Goal: Task Accomplishment & Management: Complete application form

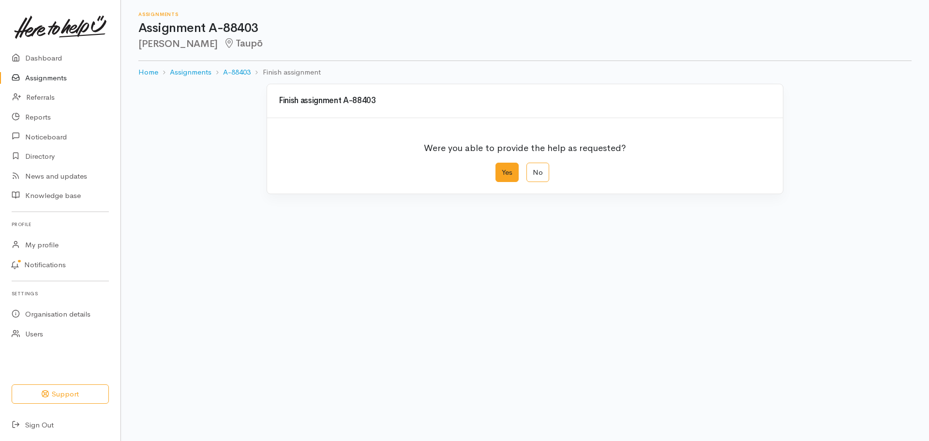
click at [510, 175] on label "Yes" at bounding box center [506, 173] width 23 height 20
click at [502, 169] on input "Yes" at bounding box center [498, 166] width 6 height 6
radio input "true"
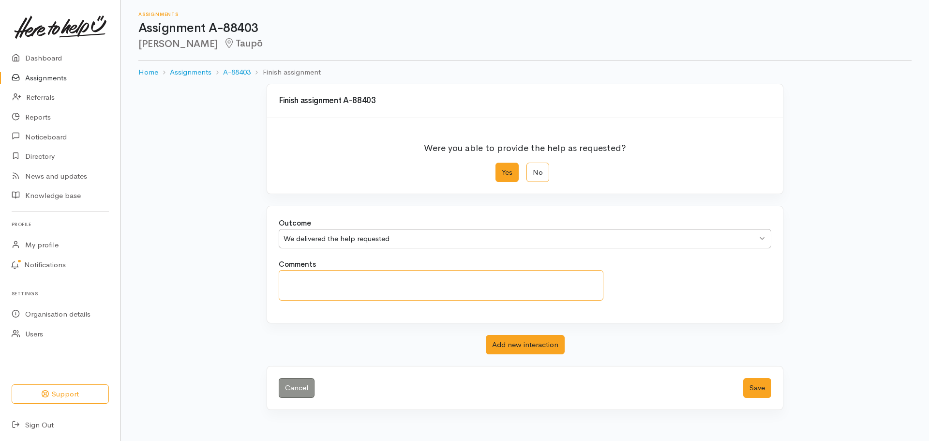
click at [290, 292] on textarea "Comments" at bounding box center [441, 285] width 325 height 30
click at [339, 282] on textarea "Discussed Famioly and Financial" at bounding box center [441, 285] width 325 height 30
click at [392, 279] on textarea "Discussed Family and Financial" at bounding box center [441, 285] width 325 height 30
type textarea "Discussed Family and Financial for free financial advise and referrals"
click at [751, 388] on button "Save" at bounding box center [757, 388] width 28 height 20
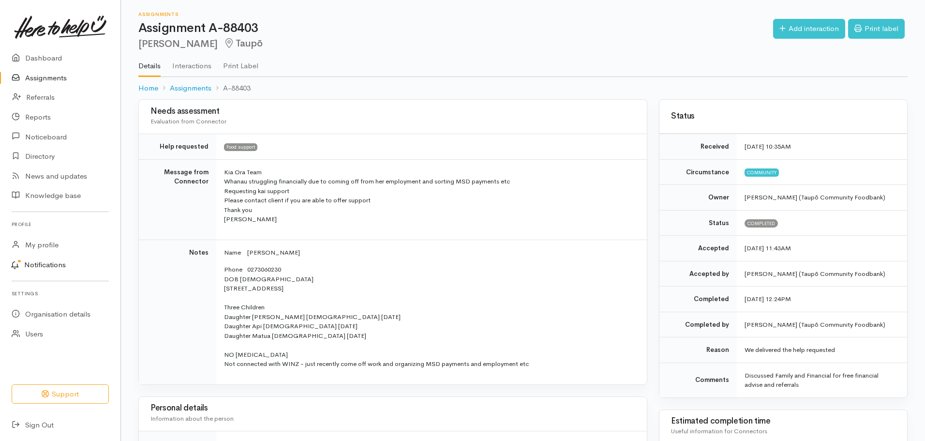
click at [61, 267] on link "Notifications" at bounding box center [58, 265] width 123 height 20
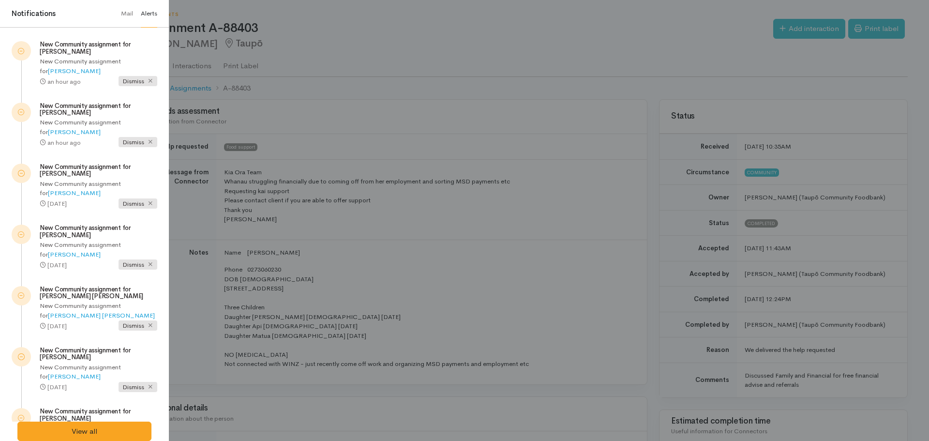
click at [166, 423] on div "View all" at bounding box center [84, 431] width 169 height 20
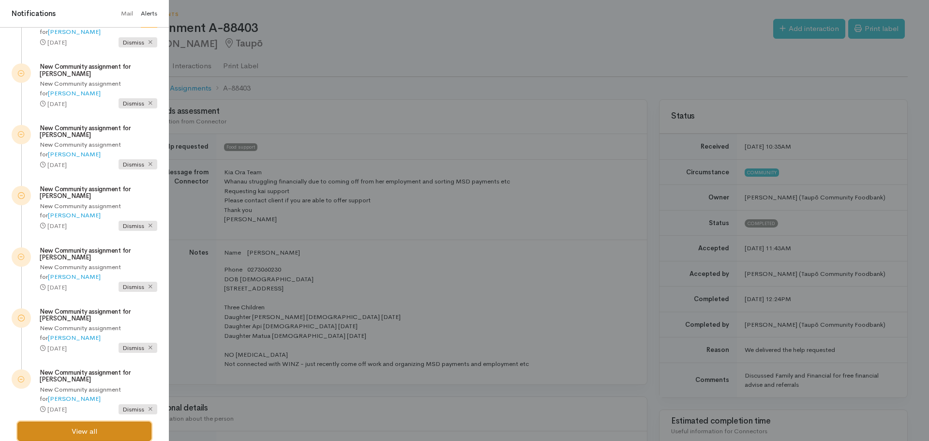
click at [115, 427] on link "View all" at bounding box center [84, 431] width 134 height 20
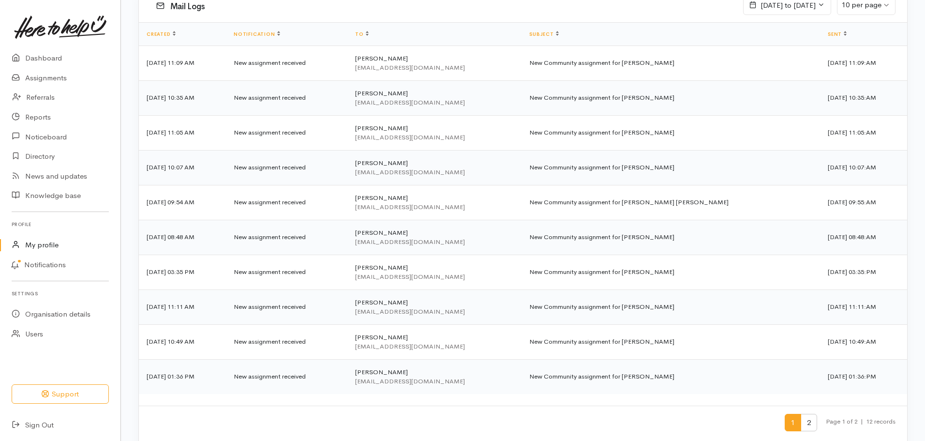
scroll to position [116, 0]
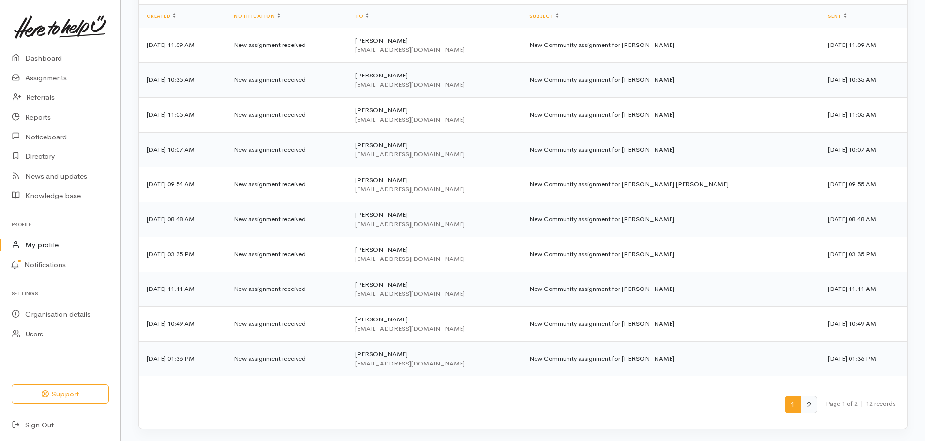
click at [802, 403] on span "2" at bounding box center [809, 405] width 16 height 18
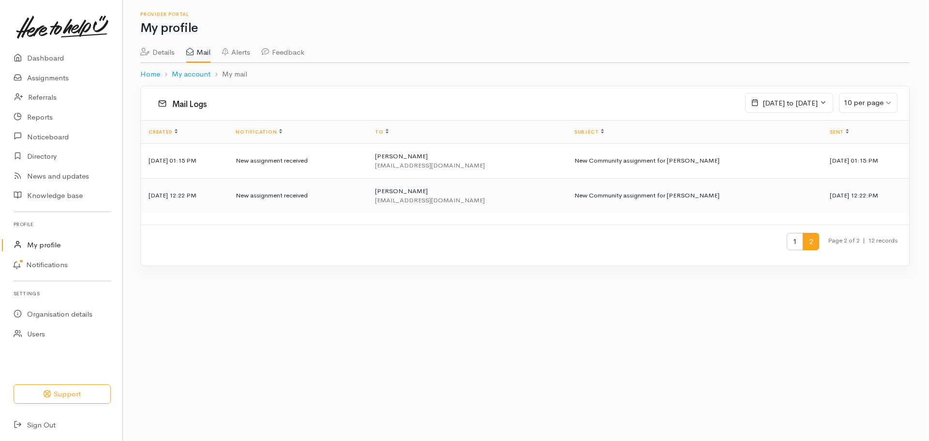
scroll to position [0, 0]
click at [58, 263] on link "Notifications" at bounding box center [58, 265] width 123 height 20
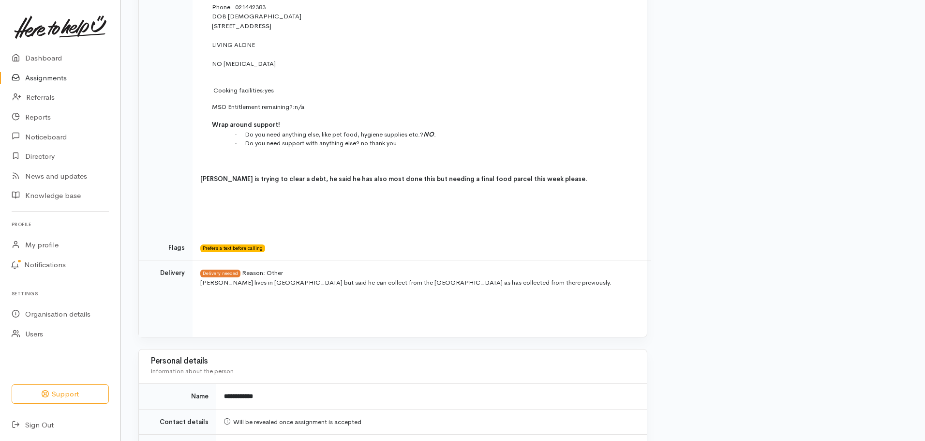
scroll to position [370, 0]
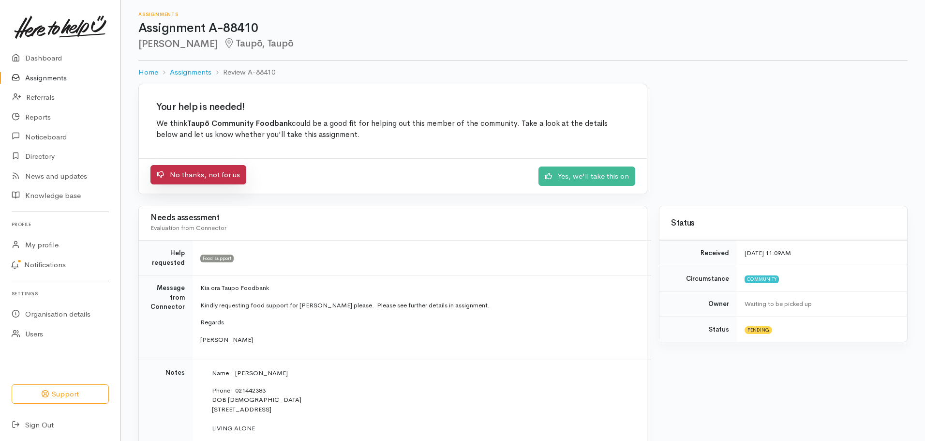
click at [224, 175] on link "No thanks, not for us" at bounding box center [198, 175] width 96 height 20
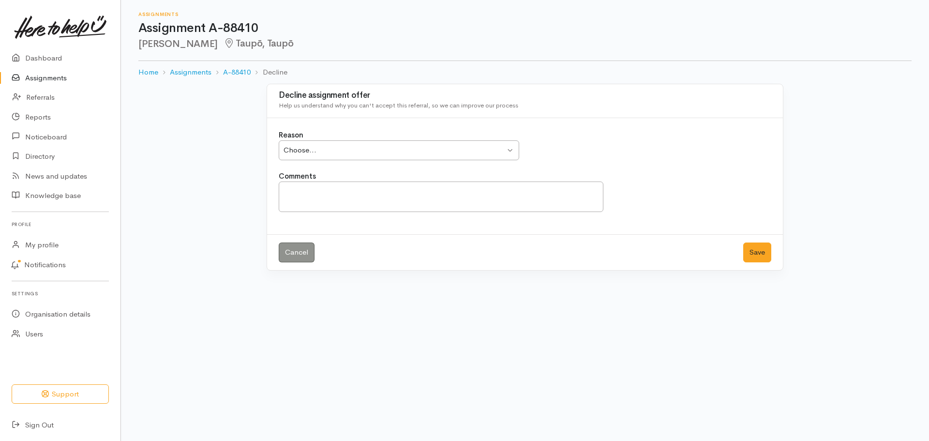
click at [510, 152] on div "Choose... Choose..." at bounding box center [399, 150] width 240 height 20
drag, startPoint x: 341, startPoint y: 276, endPoint x: 286, endPoint y: 192, distance: 100.0
click at [286, 192] on textarea "Comments" at bounding box center [441, 196] width 325 height 30
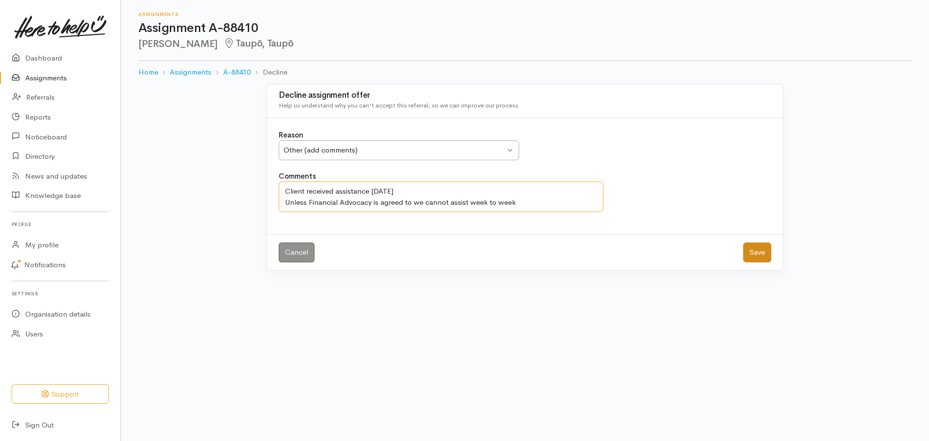
type textarea "Client received assistance 25th August Unless Financial Advocacy is agreed to w…"
click at [758, 247] on button "Save" at bounding box center [757, 252] width 28 height 20
